Goal: Navigation & Orientation: Understand site structure

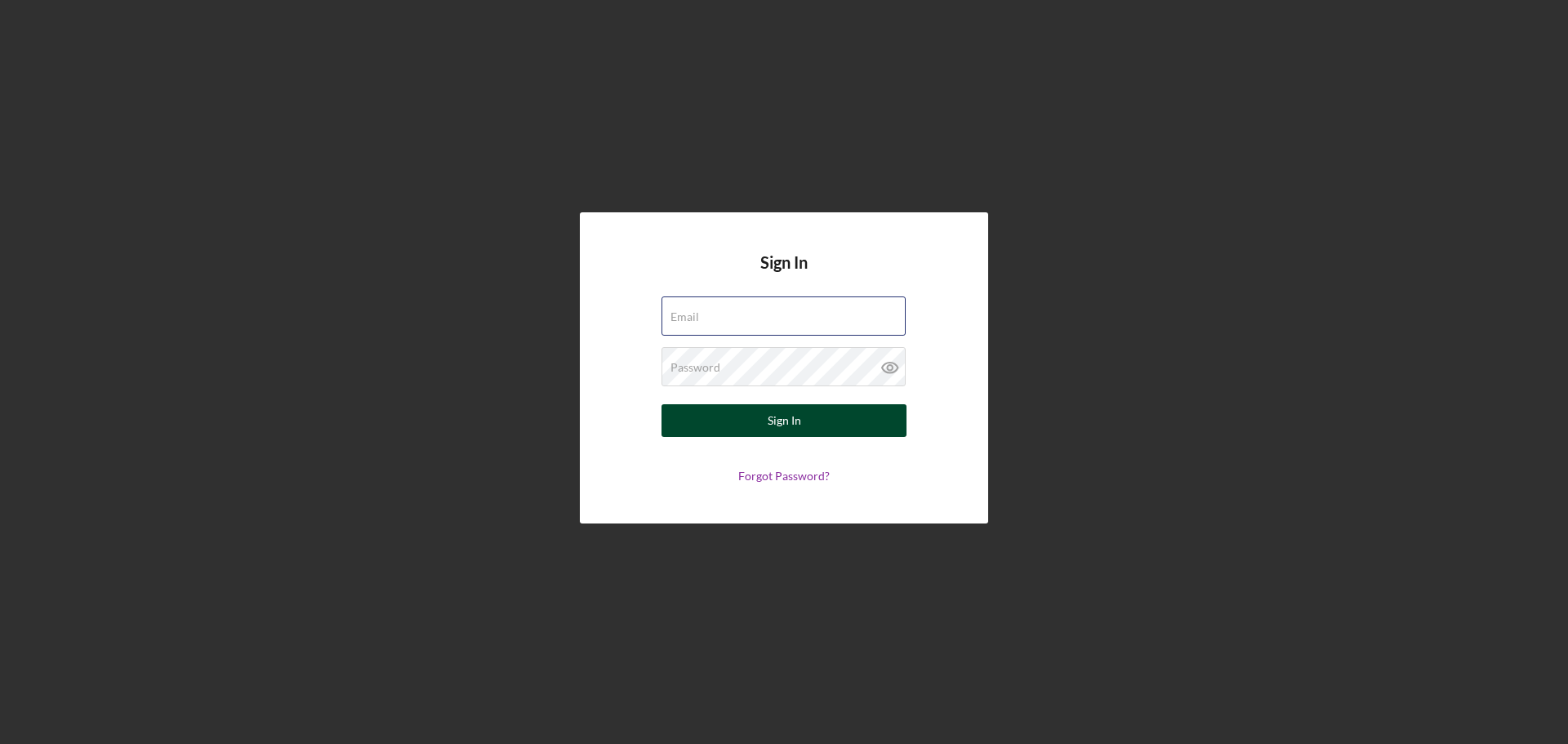
type input "[EMAIL_ADDRESS][DOMAIN_NAME]"
click at [841, 421] on button "Sign In" at bounding box center [784, 421] width 245 height 33
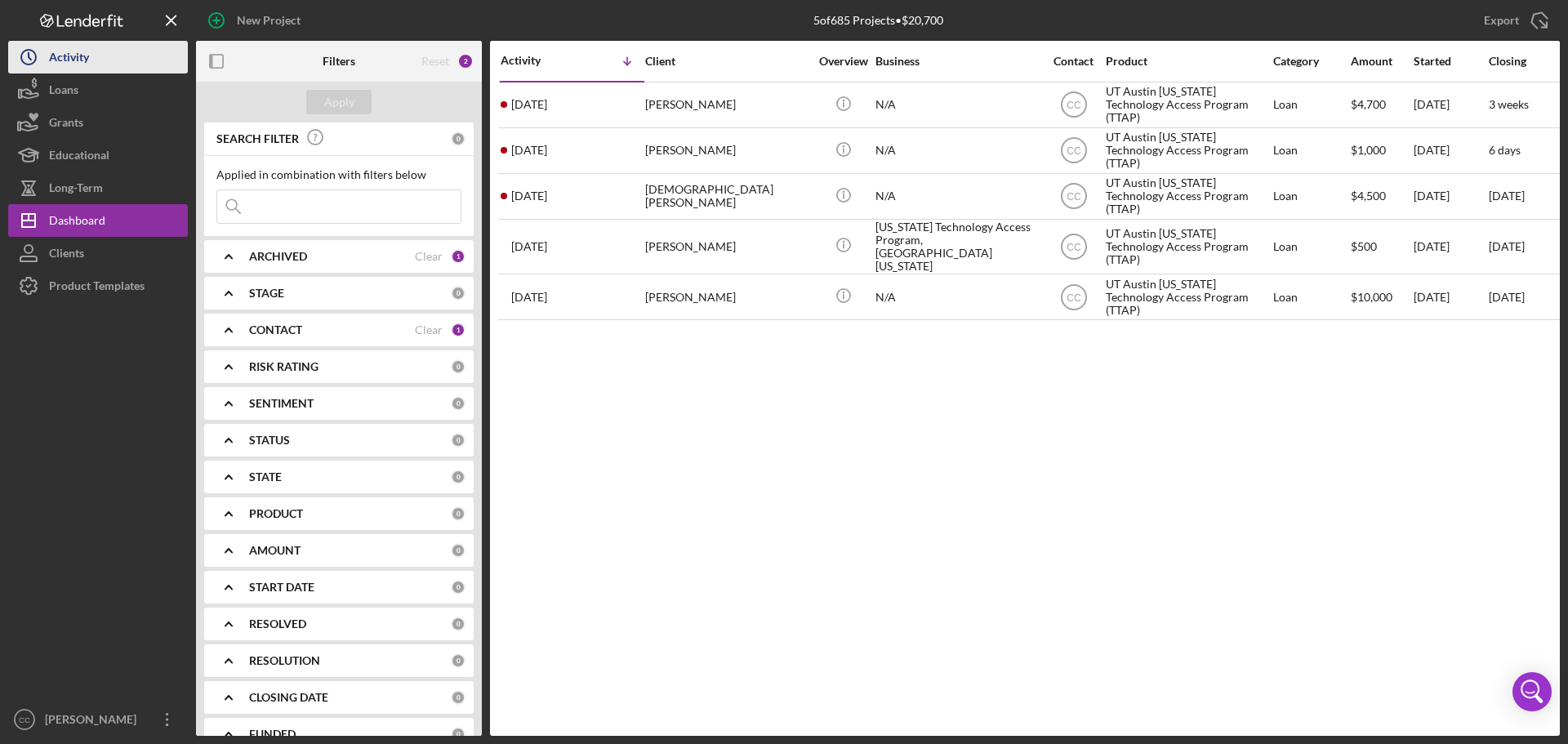
click at [111, 62] on button "Icon/History Activity" at bounding box center [98, 58] width 179 height 33
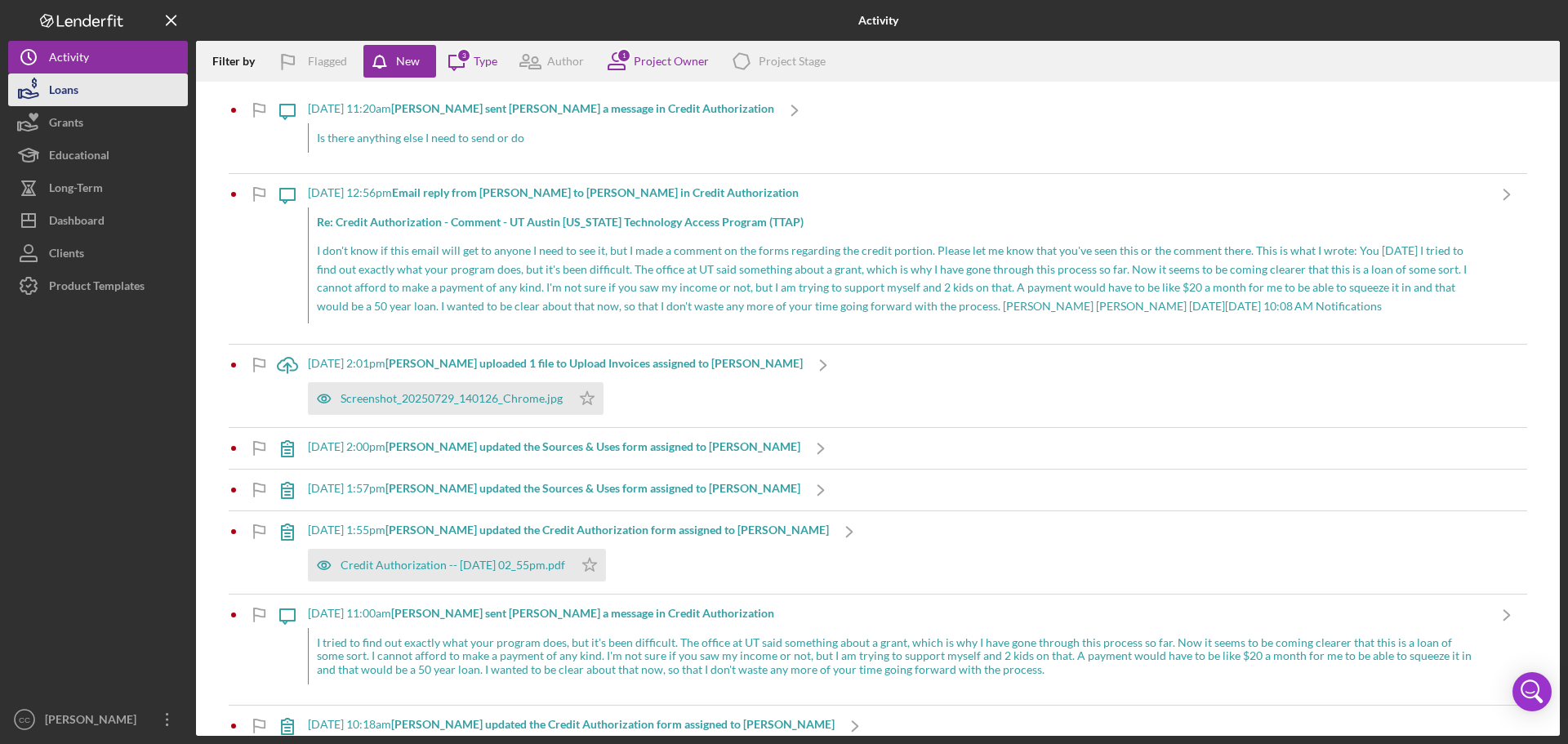
click at [92, 85] on button "Loans" at bounding box center [98, 90] width 179 height 33
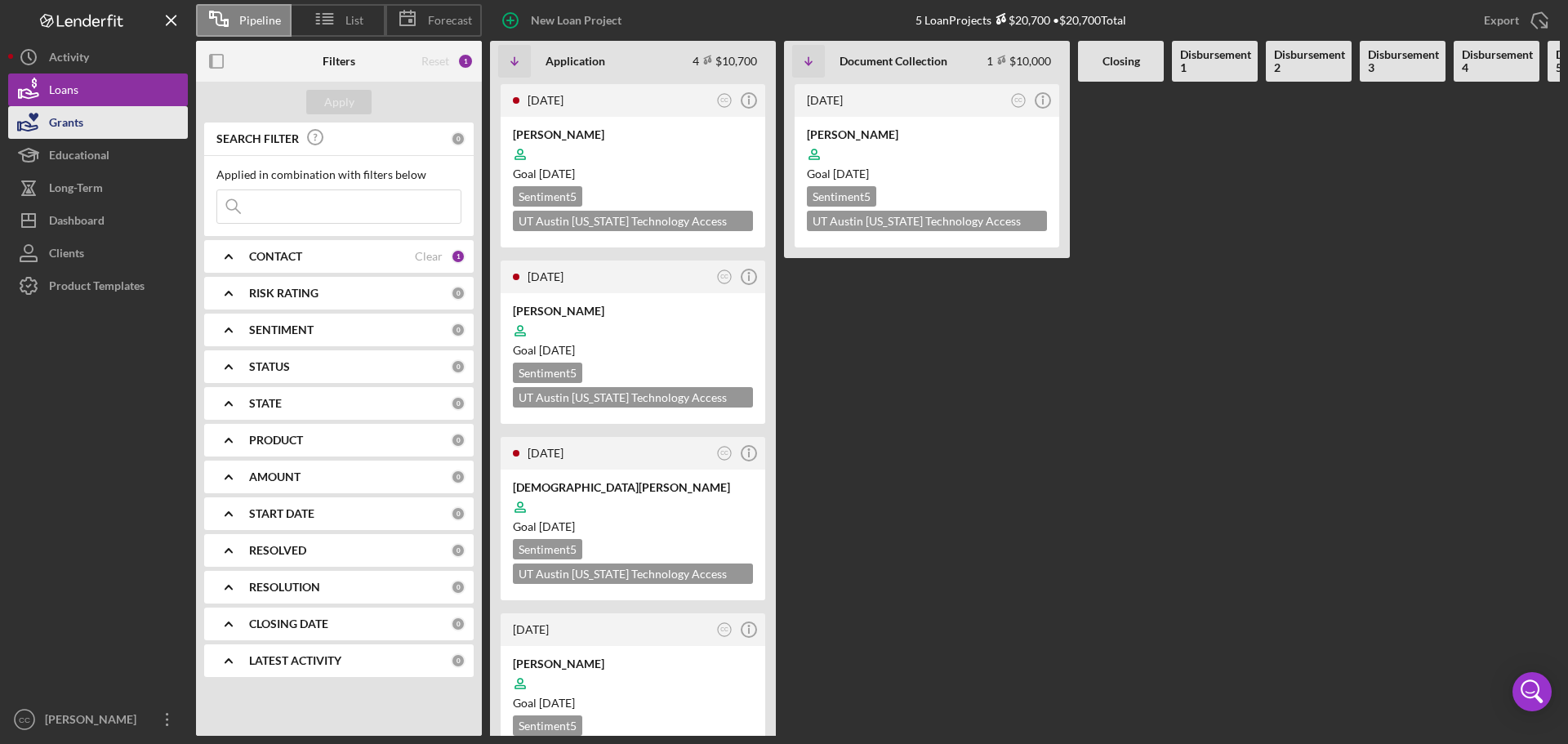
click at [91, 138] on button "Grants" at bounding box center [98, 123] width 179 height 33
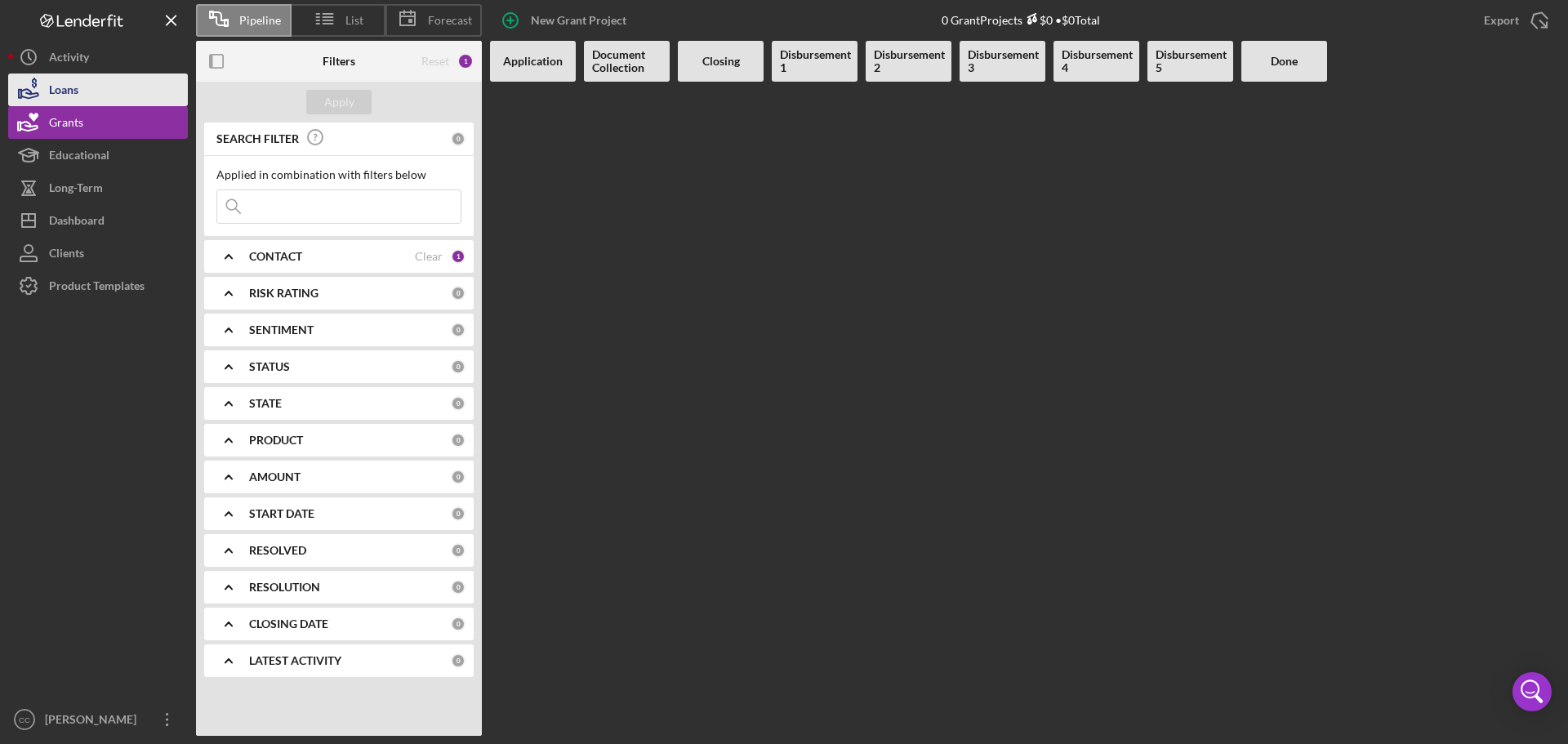
click at [106, 94] on button "Loans" at bounding box center [98, 90] width 179 height 33
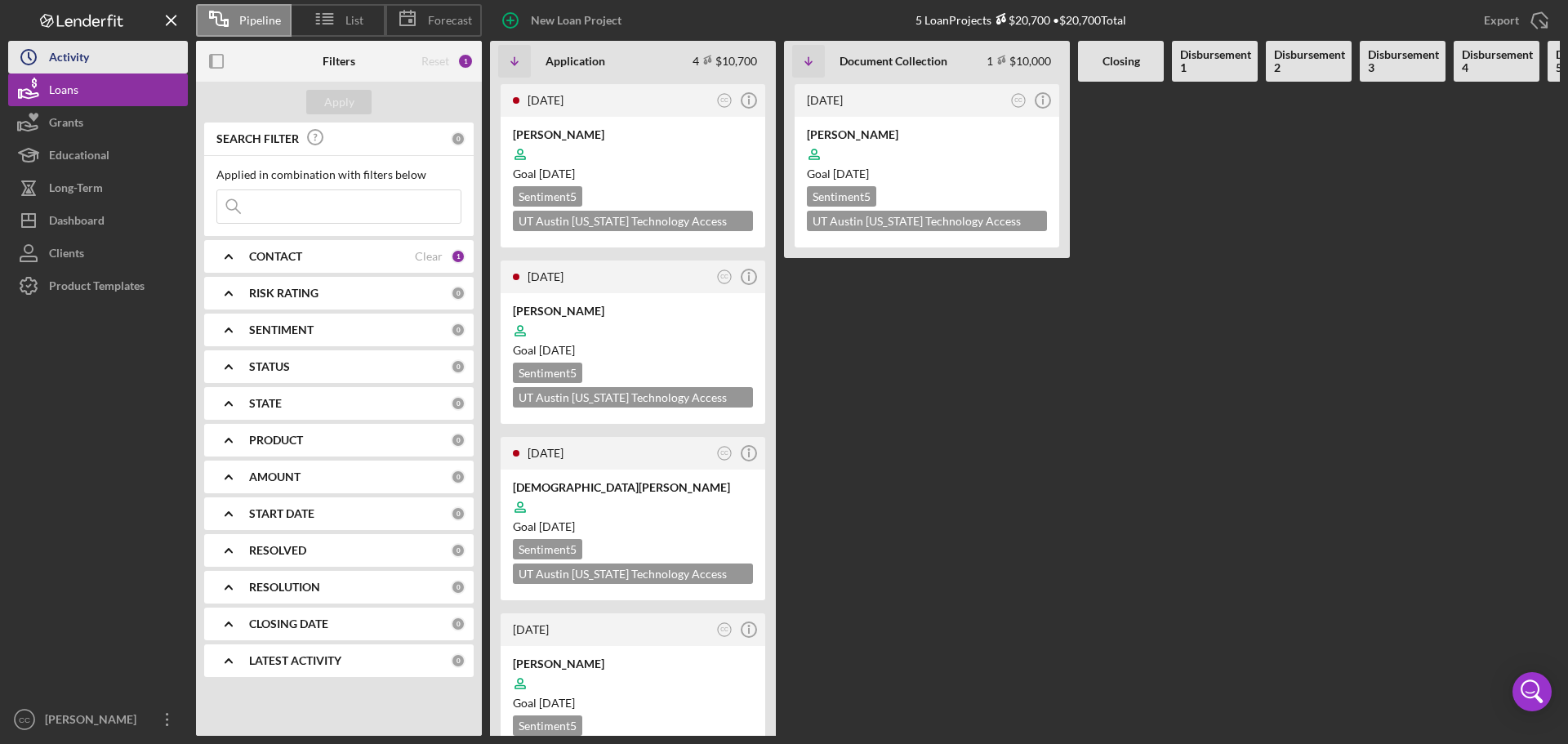
click at [88, 59] on div "Activity" at bounding box center [70, 59] width 40 height 37
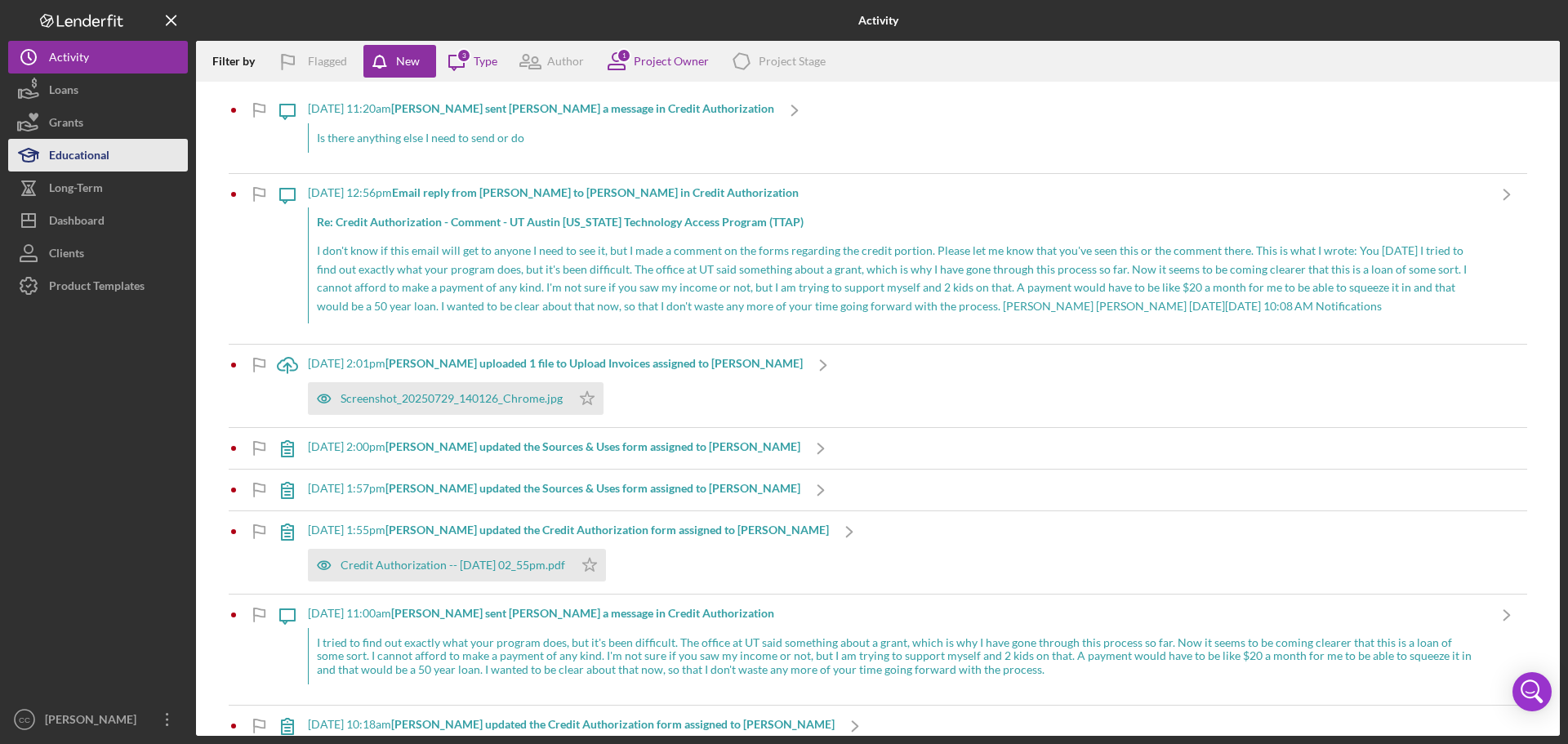
click at [103, 157] on div "Educational" at bounding box center [80, 157] width 60 height 37
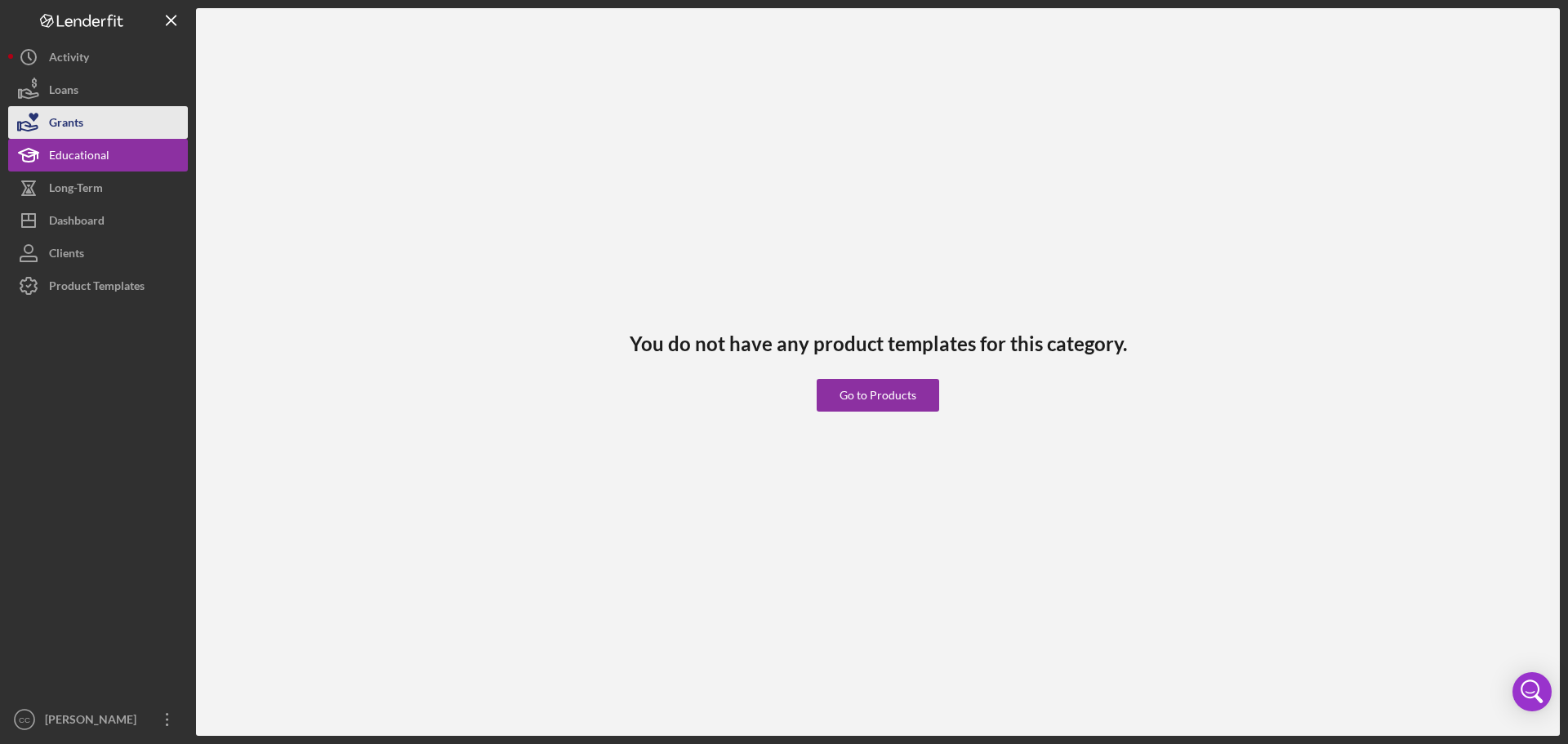
click at [92, 126] on button "Grants" at bounding box center [98, 123] width 179 height 33
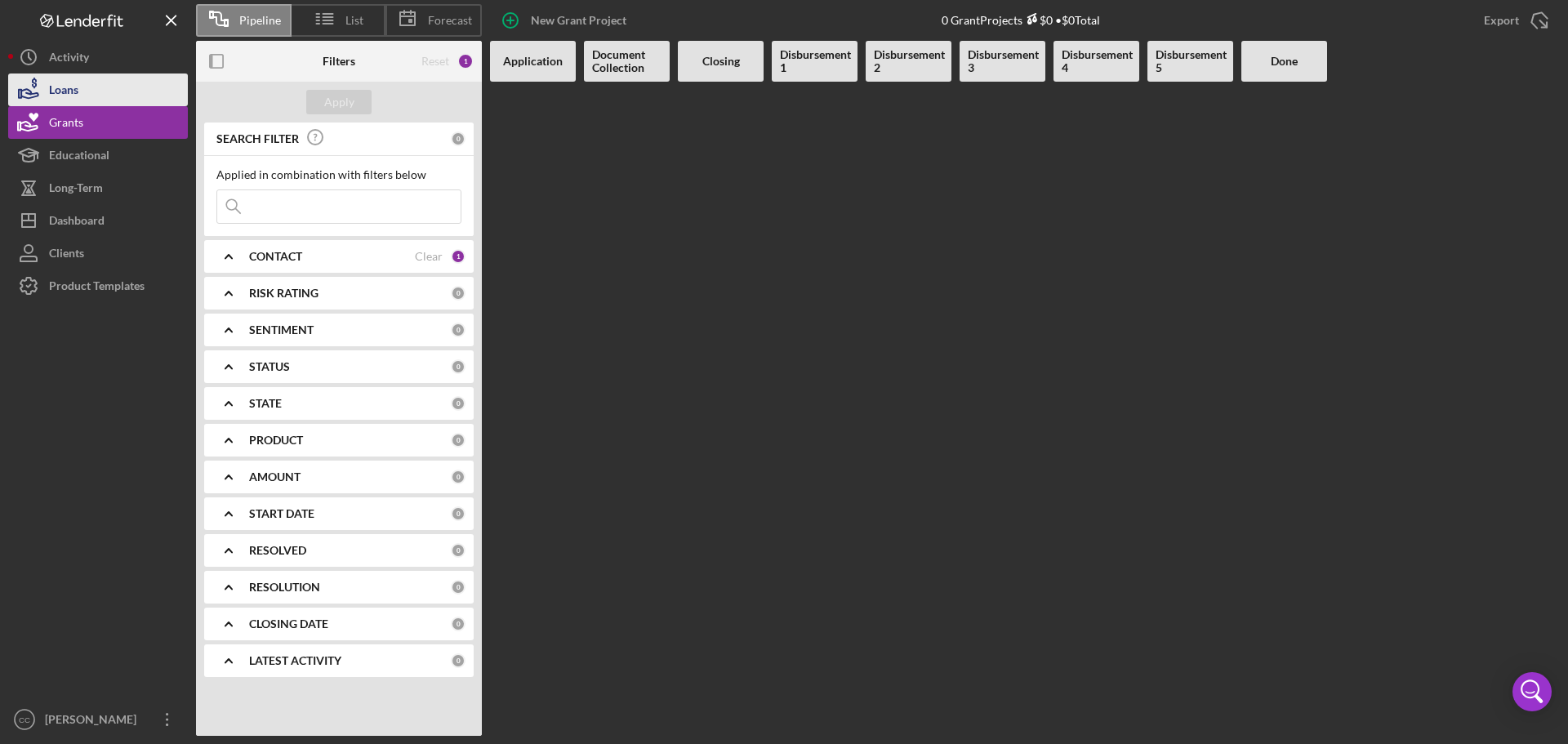
click at [110, 92] on button "Loans" at bounding box center [98, 90] width 179 height 33
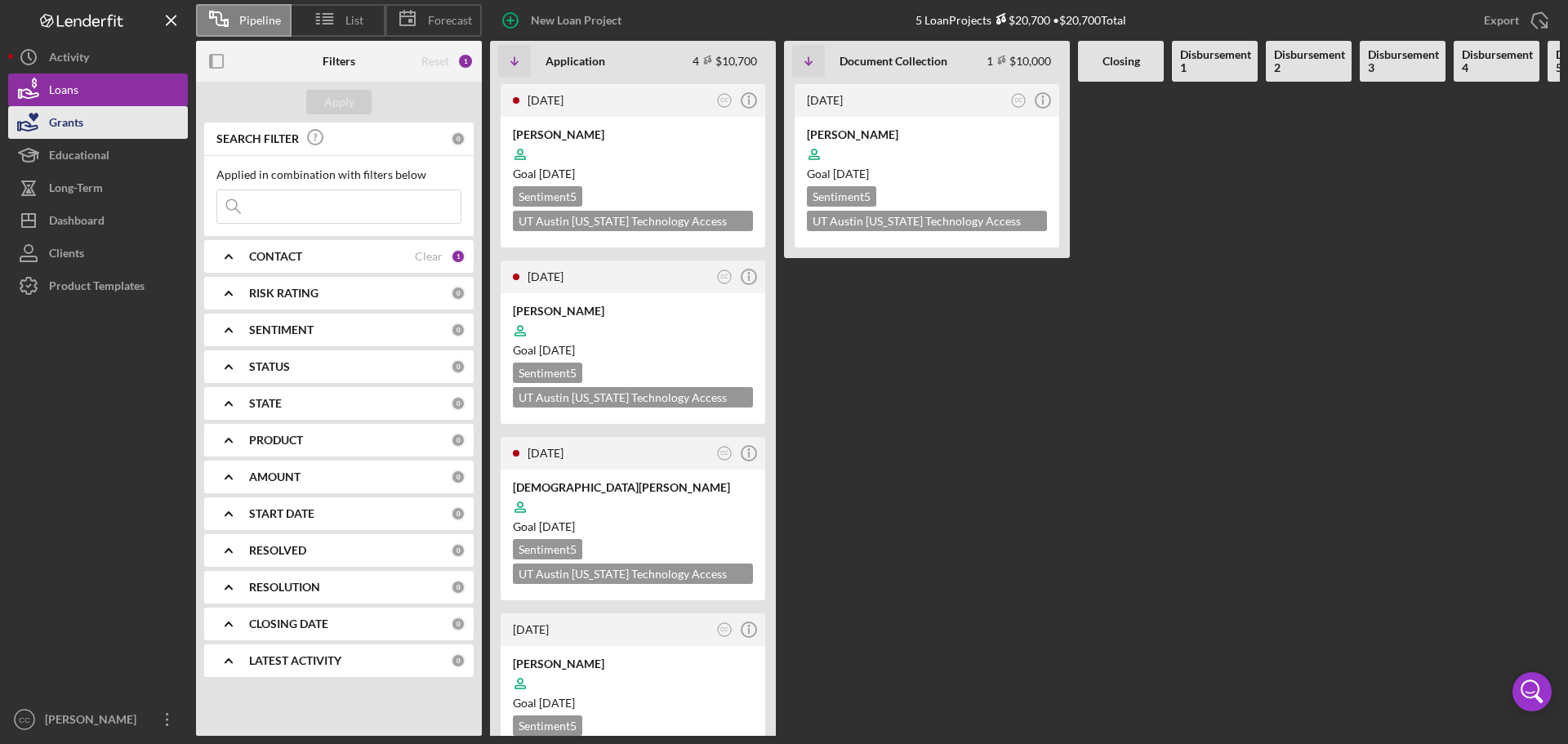
click at [65, 128] on div "Grants" at bounding box center [66, 124] width 34 height 37
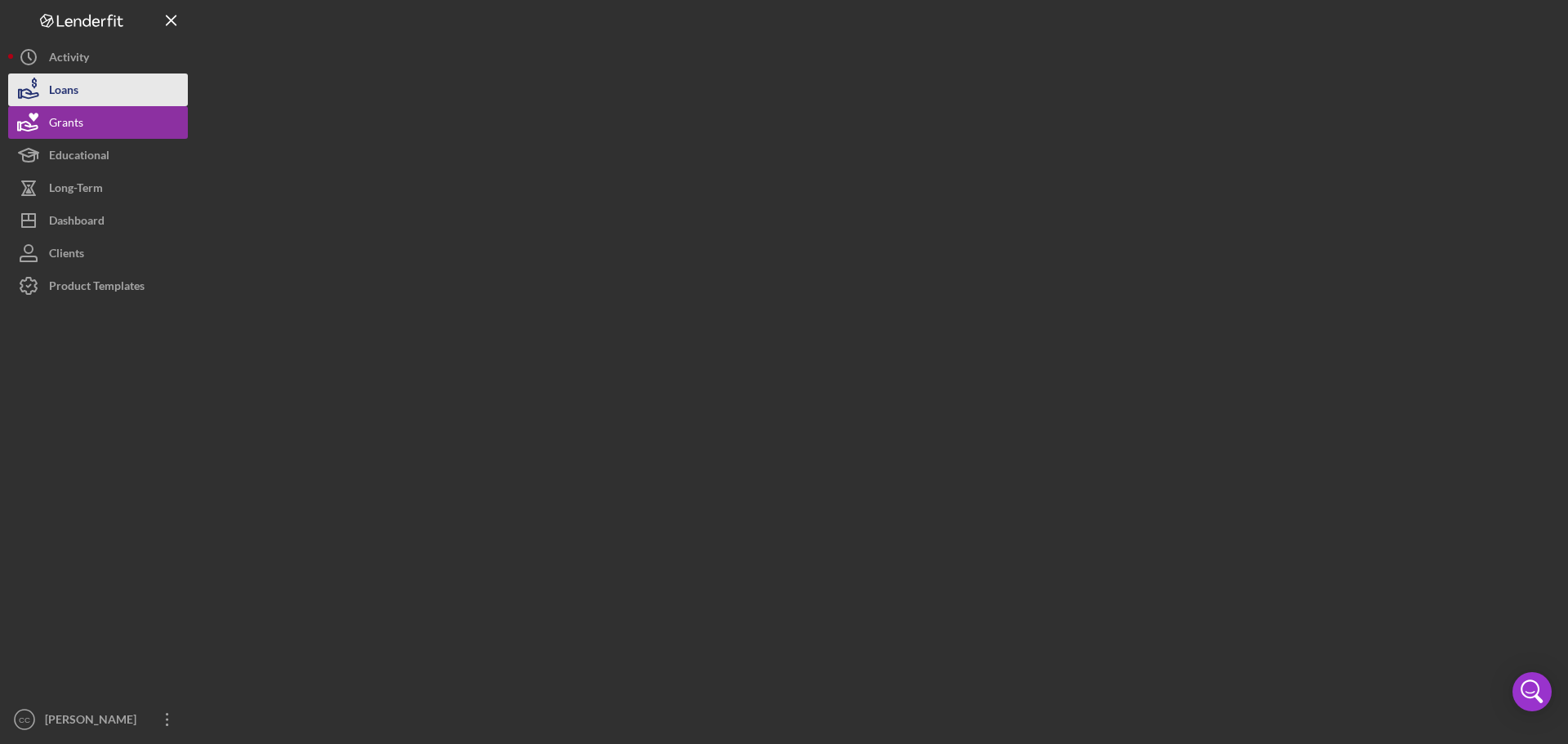
click at [92, 94] on button "Loans" at bounding box center [98, 90] width 179 height 33
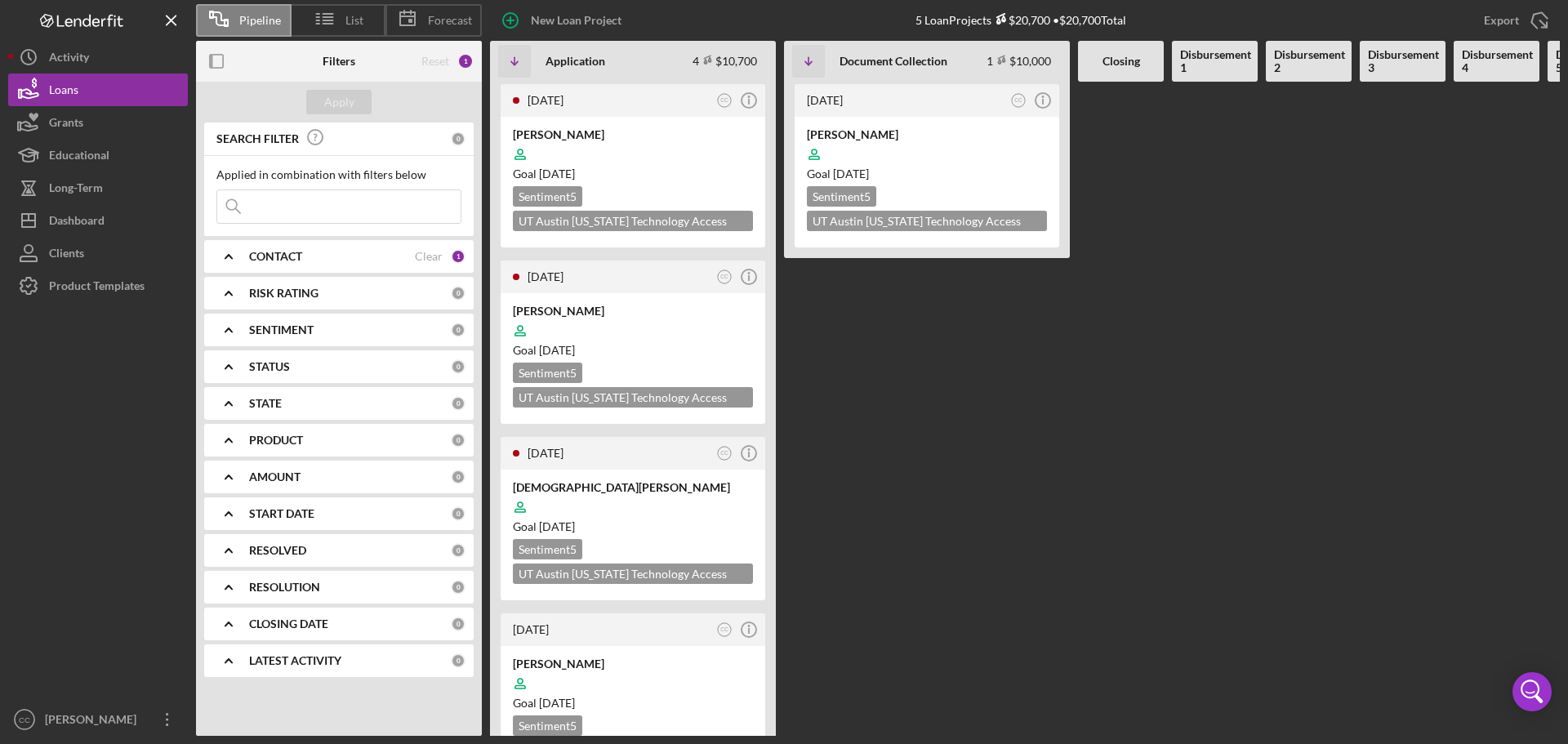
click at [1018, 355] on Collection "[DATE] CC Icon/Info [PERSON_NAME] Goal [DATE] Sentiment 5 UT Austin [US_STATE] …" at bounding box center [926, 408] width 286 height 654
